Goal: Information Seeking & Learning: Check status

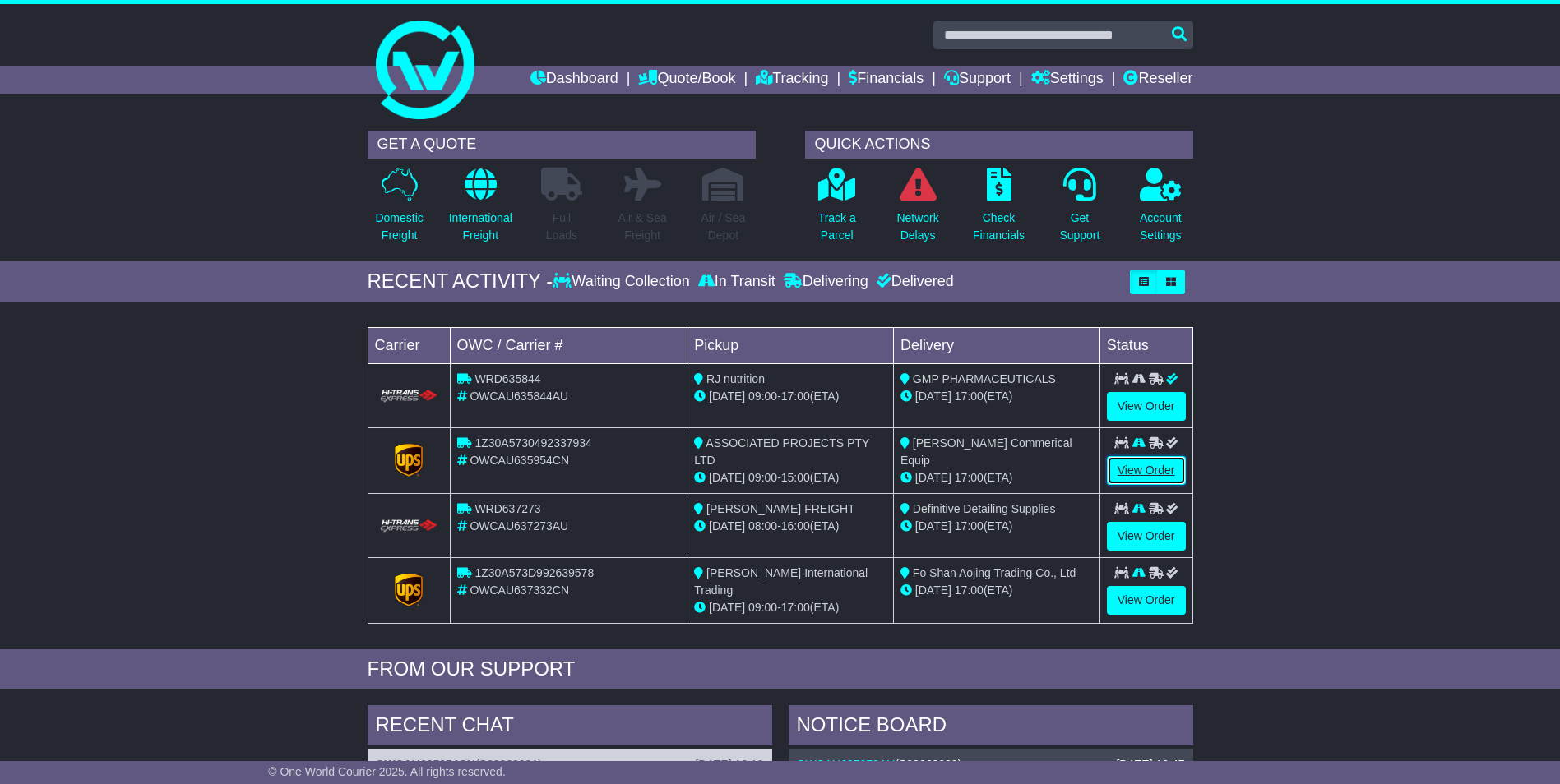
click at [1142, 477] on link "View Order" at bounding box center [1146, 470] width 79 height 29
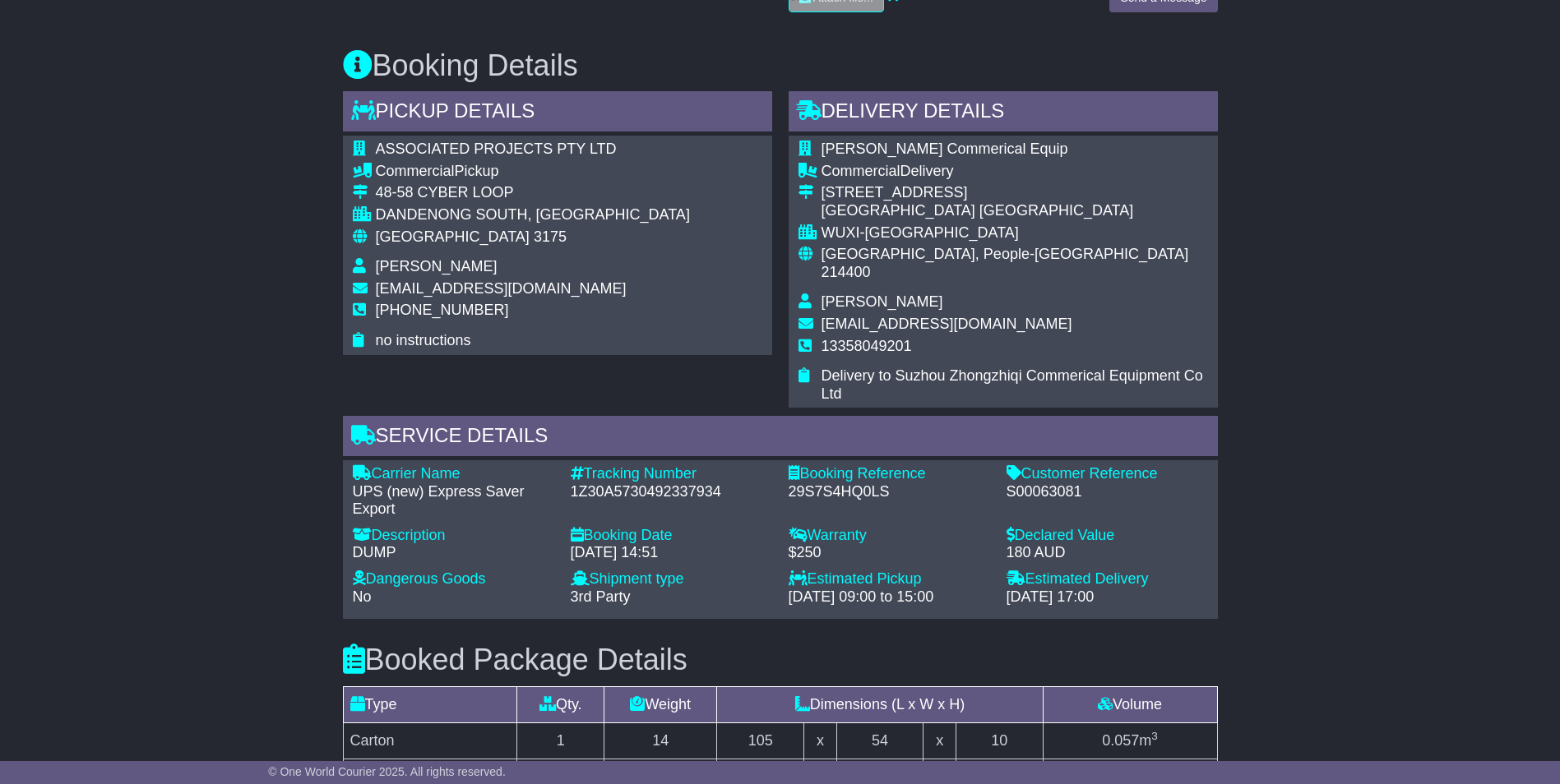
scroll to position [904, 0]
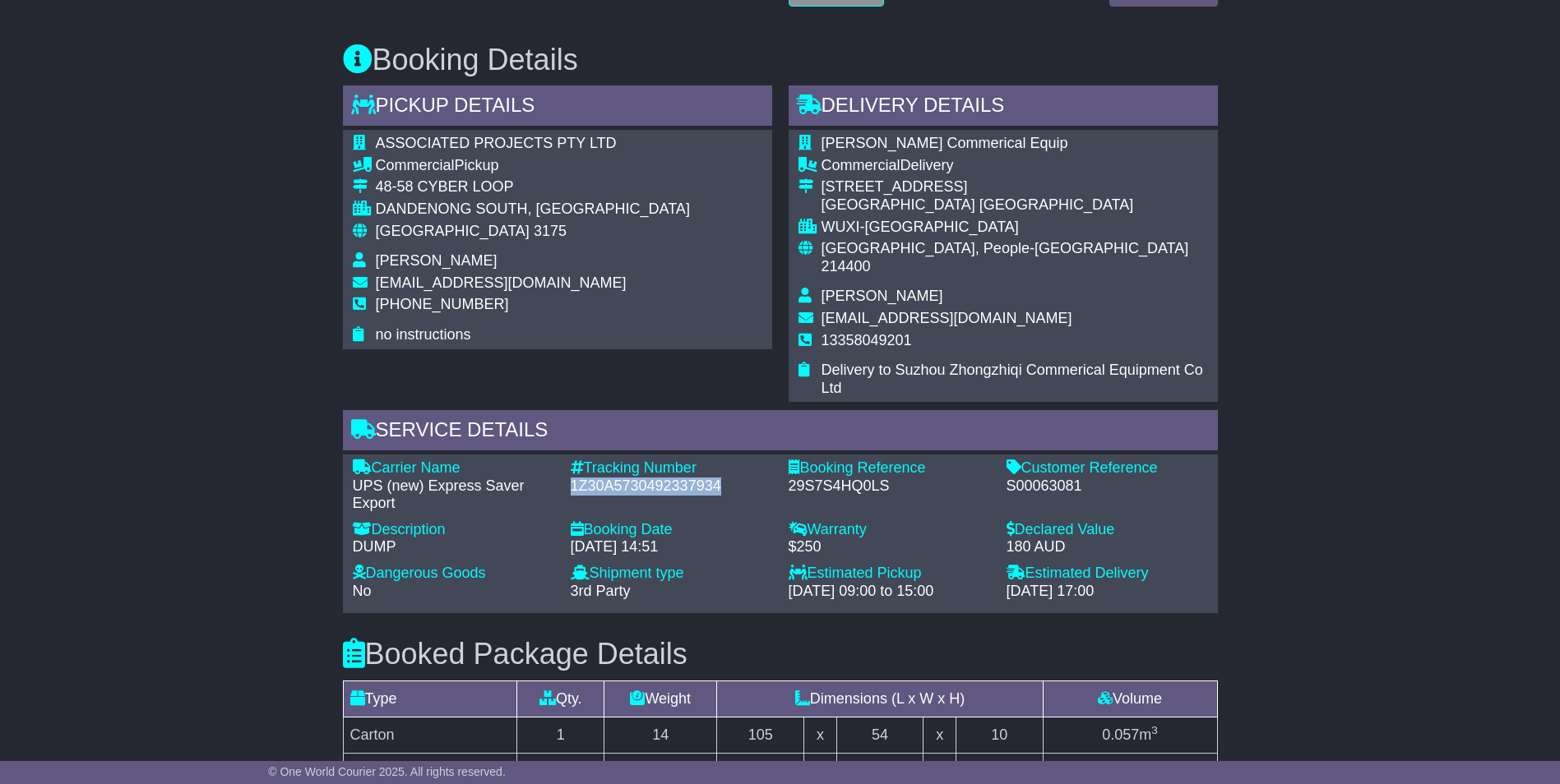
drag, startPoint x: 736, startPoint y: 469, endPoint x: 569, endPoint y: 464, distance: 167.1
click at [569, 464] on div "Tracking Number - 1Z30A5730492337934" at bounding box center [672, 486] width 218 height 53
copy div "1Z30A5730492337934"
